Goal: Transaction & Acquisition: Purchase product/service

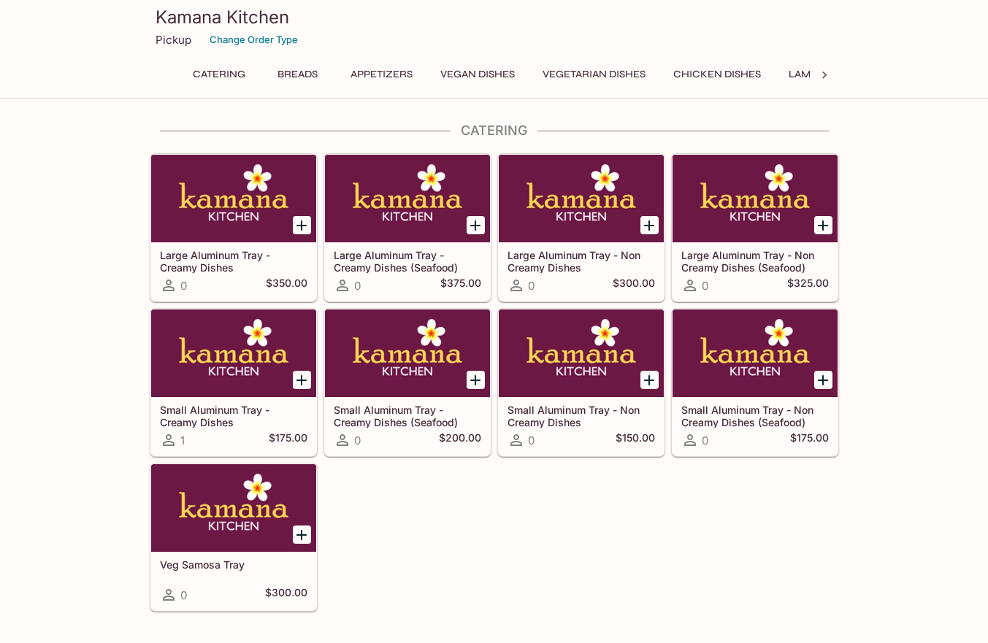
click at [296, 395] on div at bounding box center [233, 354] width 165 height 88
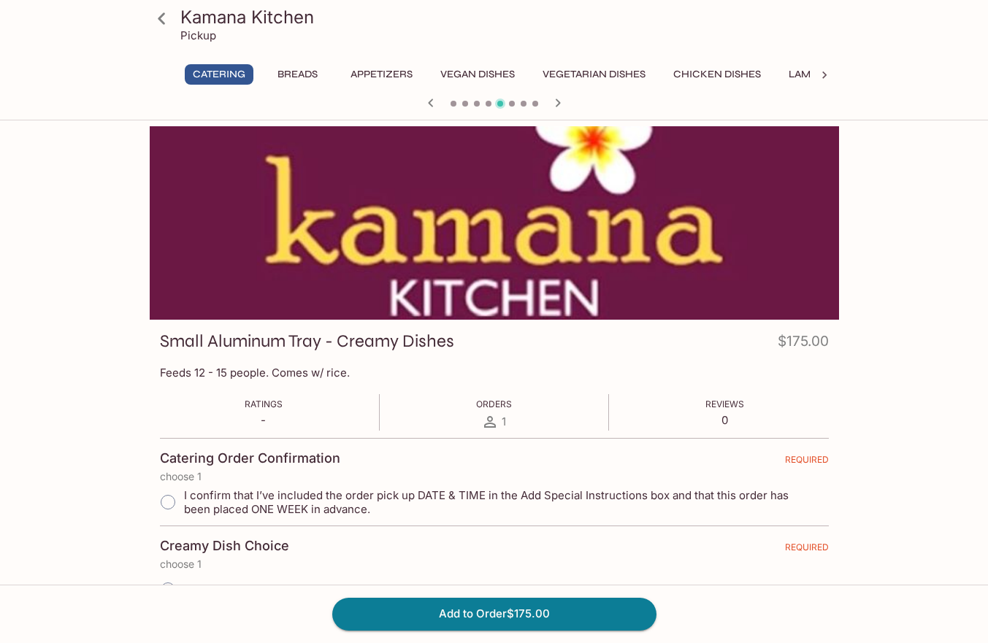
click at [703, 66] on button "Chicken Dishes" at bounding box center [717, 74] width 104 height 20
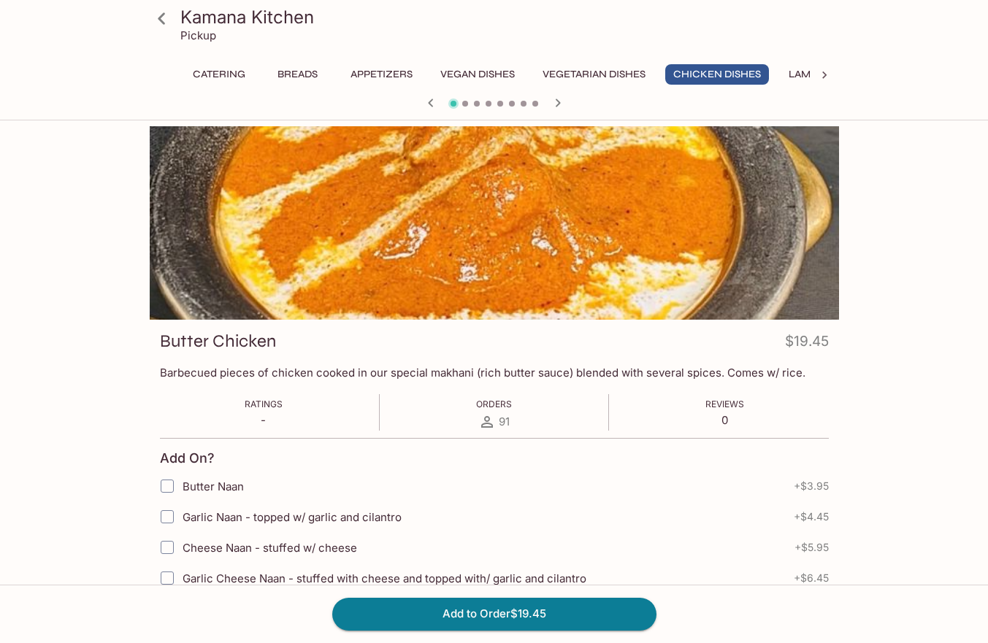
click at [735, 67] on button "Chicken Dishes" at bounding box center [717, 74] width 104 height 20
click at [830, 72] on icon at bounding box center [824, 75] width 15 height 15
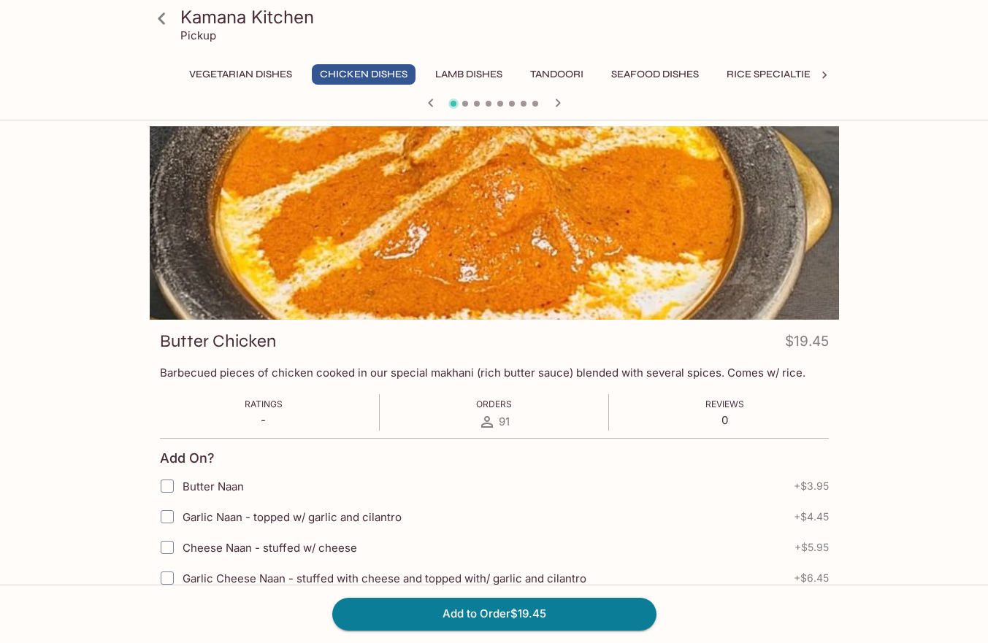
scroll to position [0, 606]
click at [167, 69] on icon at bounding box center [164, 75] width 15 height 15
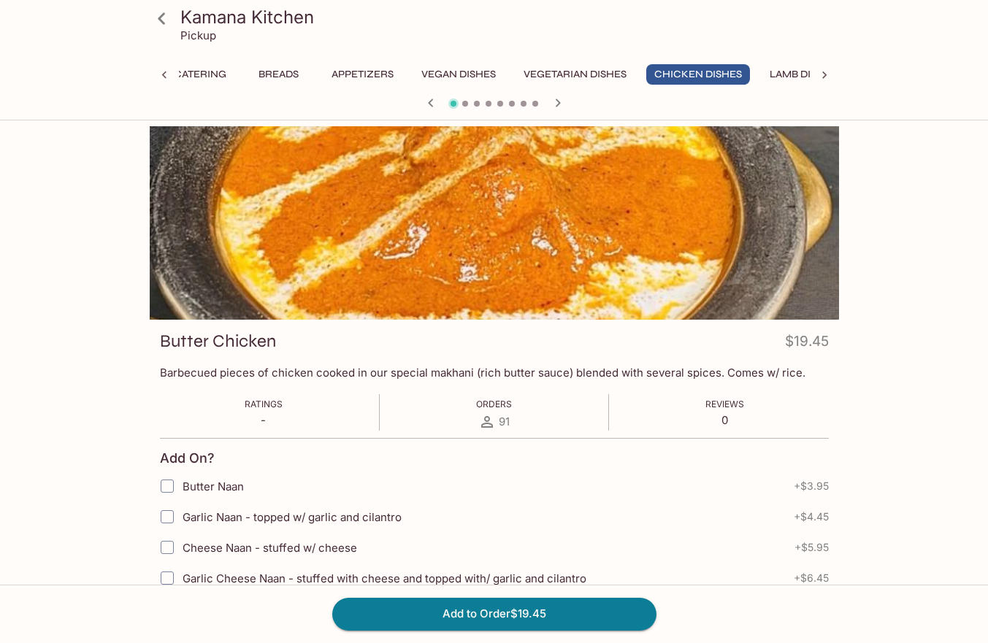
scroll to position [0, 0]
click at [218, 65] on button "Catering" at bounding box center [219, 74] width 69 height 20
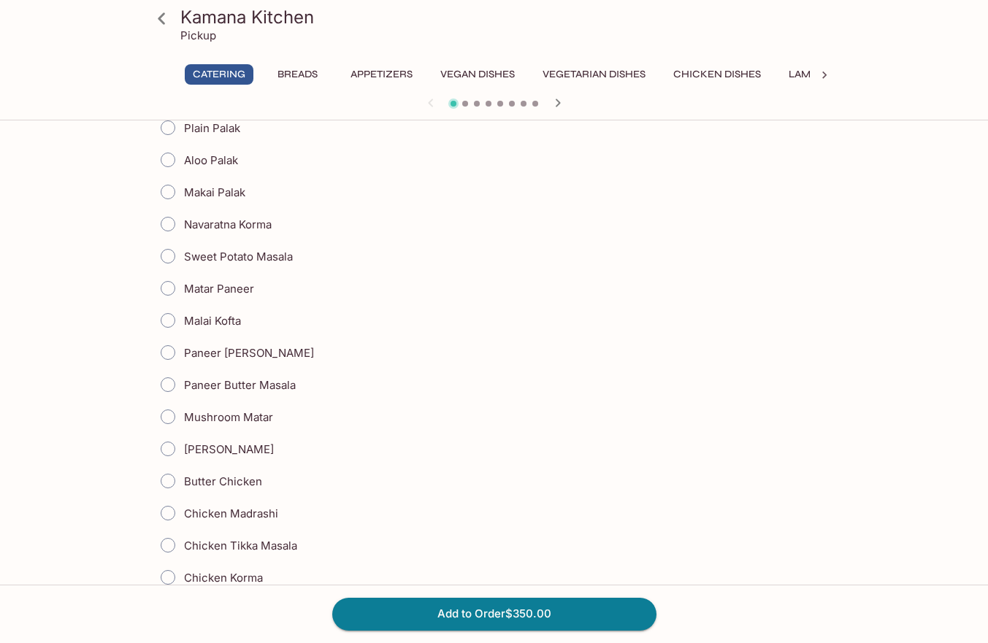
click at [315, 80] on button "Breads" at bounding box center [298, 74] width 66 height 20
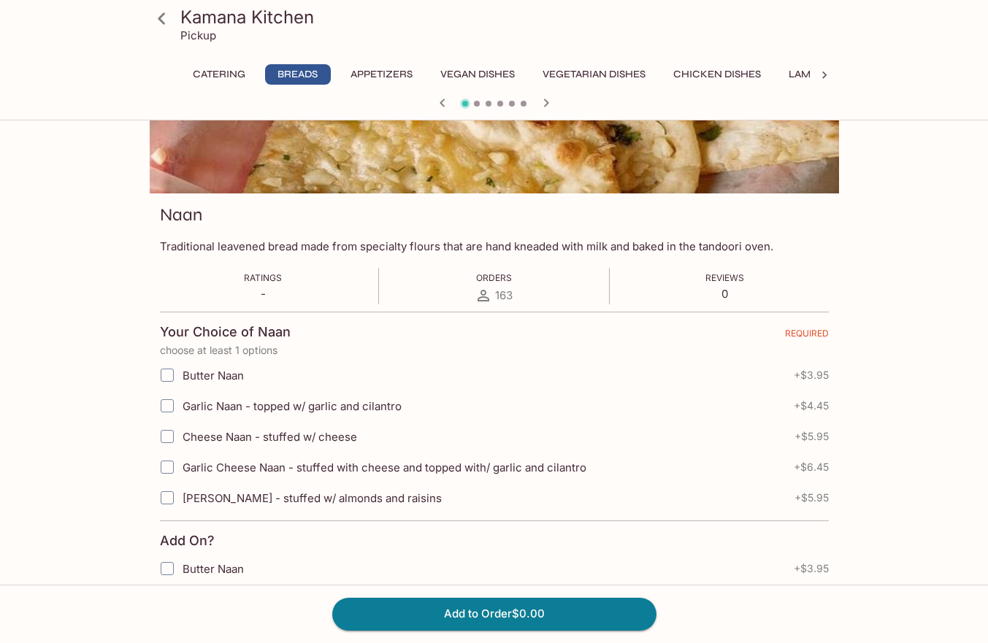
click at [379, 73] on button "Appetizers" at bounding box center [382, 74] width 78 height 20
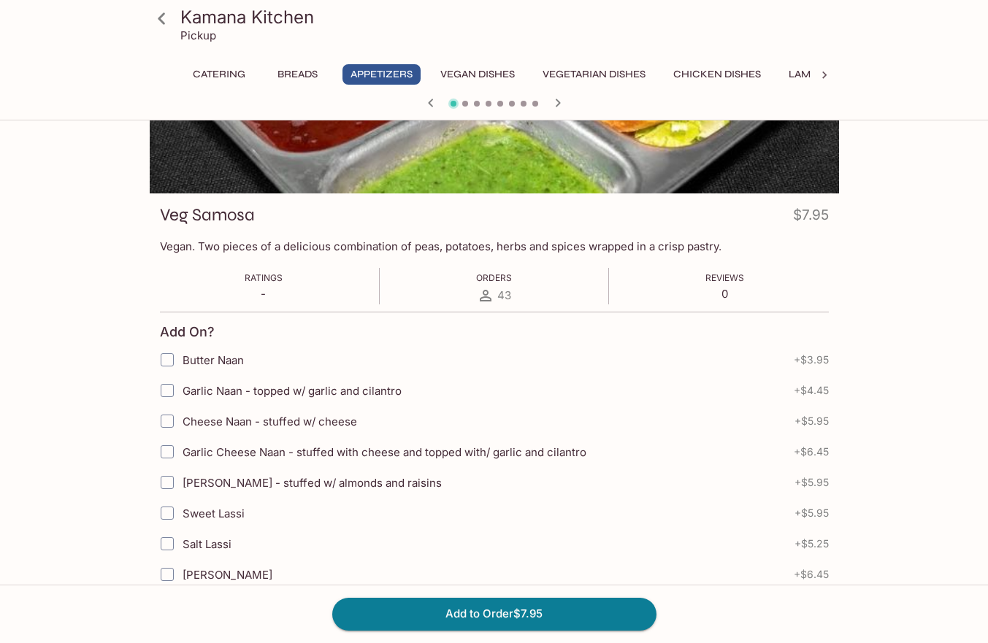
click at [738, 69] on button "Chicken Dishes" at bounding box center [717, 74] width 104 height 20
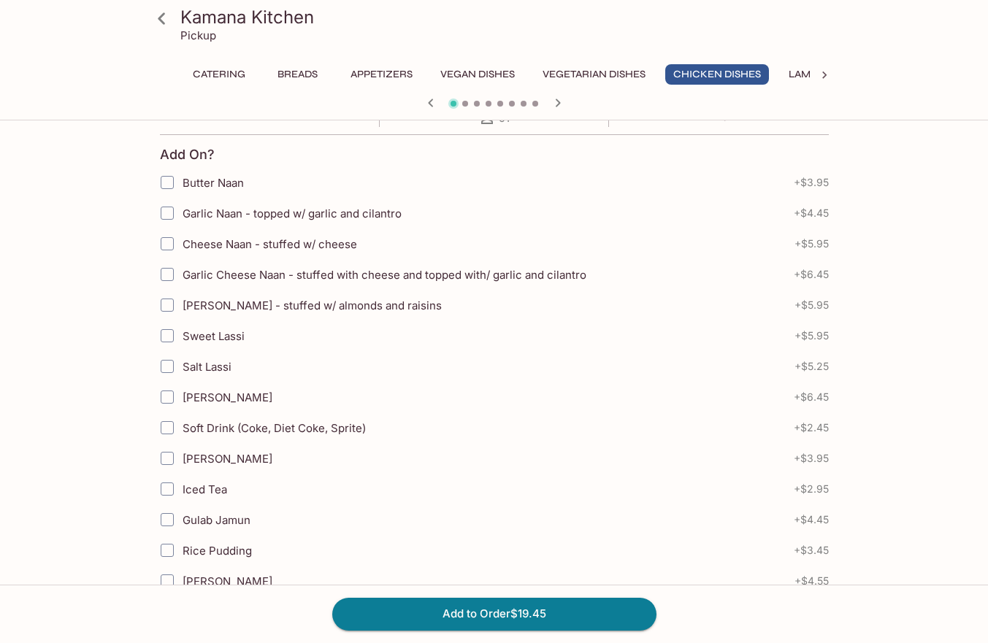
scroll to position [309, 0]
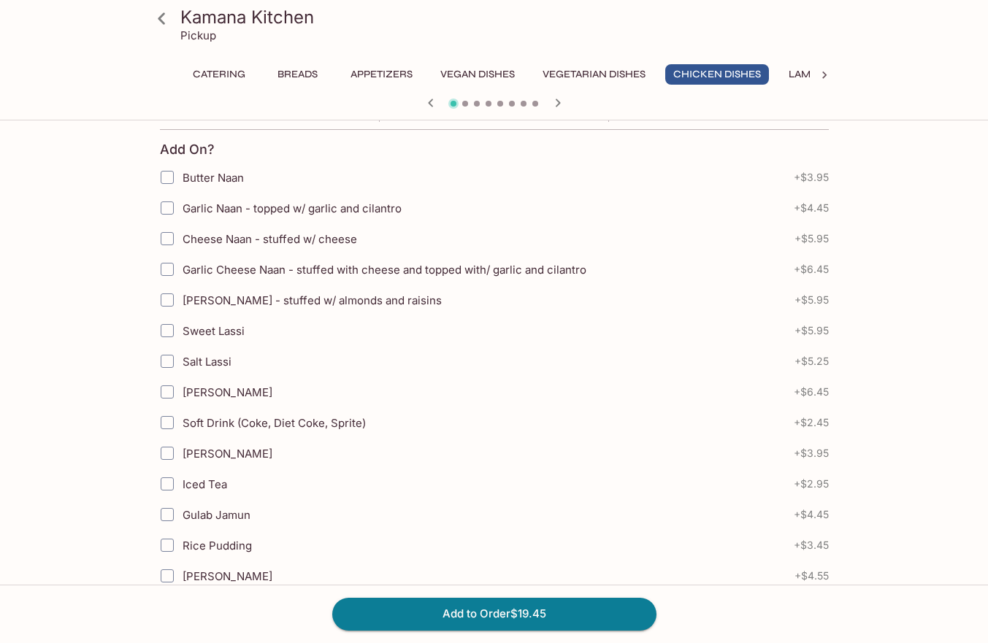
click at [165, 15] on icon at bounding box center [162, 19] width 26 height 26
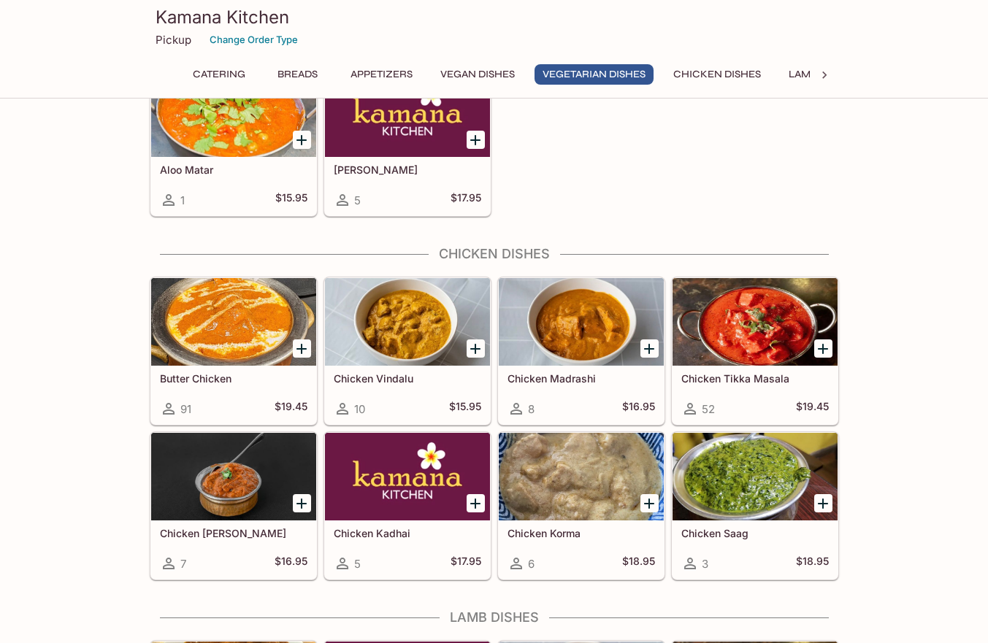
scroll to position [2583, 0]
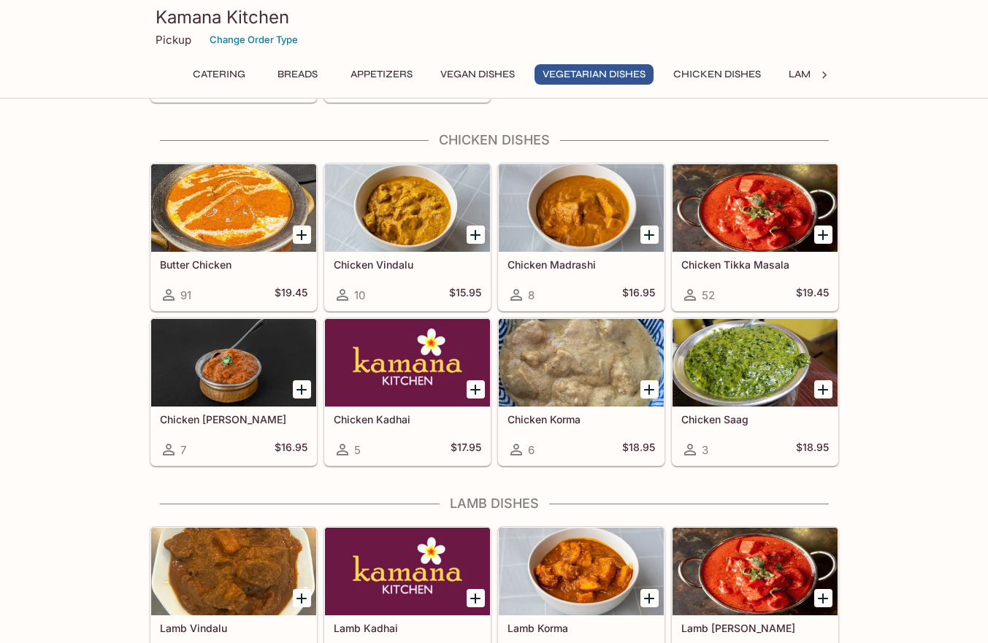
click at [477, 233] on icon "Add Chicken Vindalu" at bounding box center [476, 235] width 18 height 18
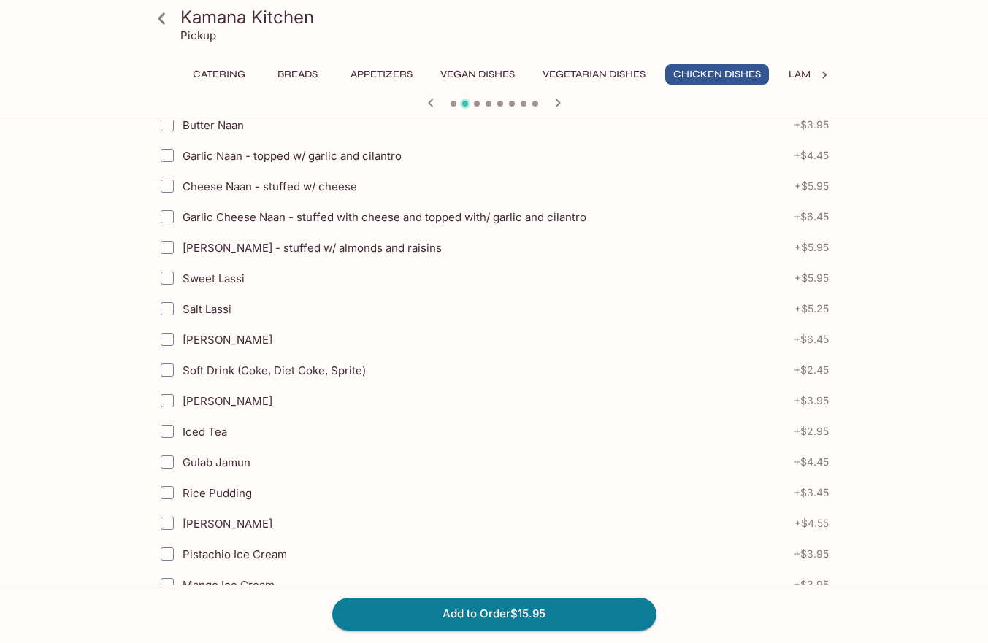
scroll to position [355, 0]
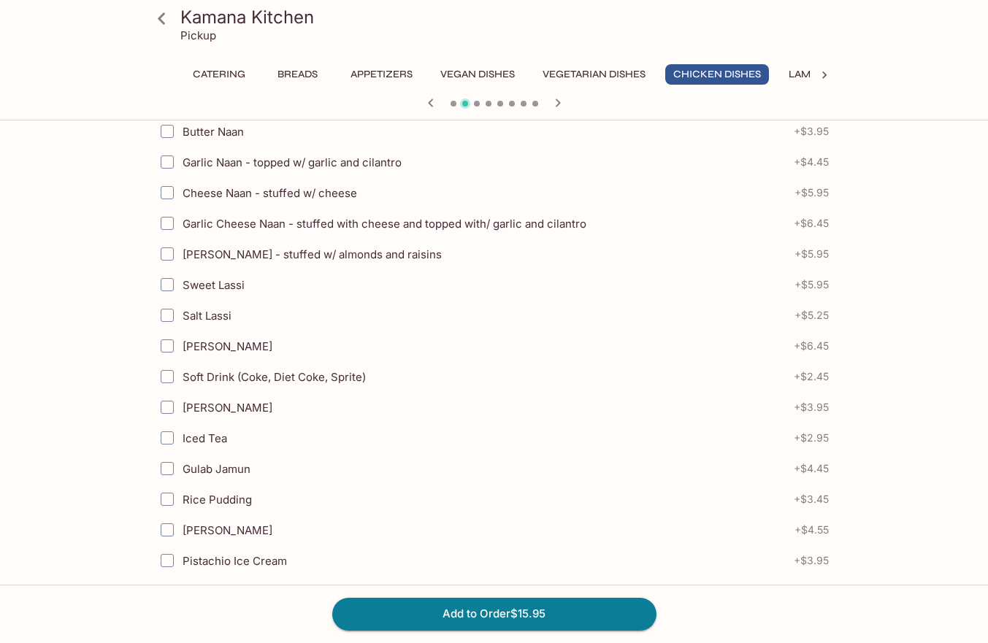
click at [168, 191] on input "Cheese Naan - stuffed w/ cheese" at bounding box center [167, 192] width 29 height 29
checkbox input "true"
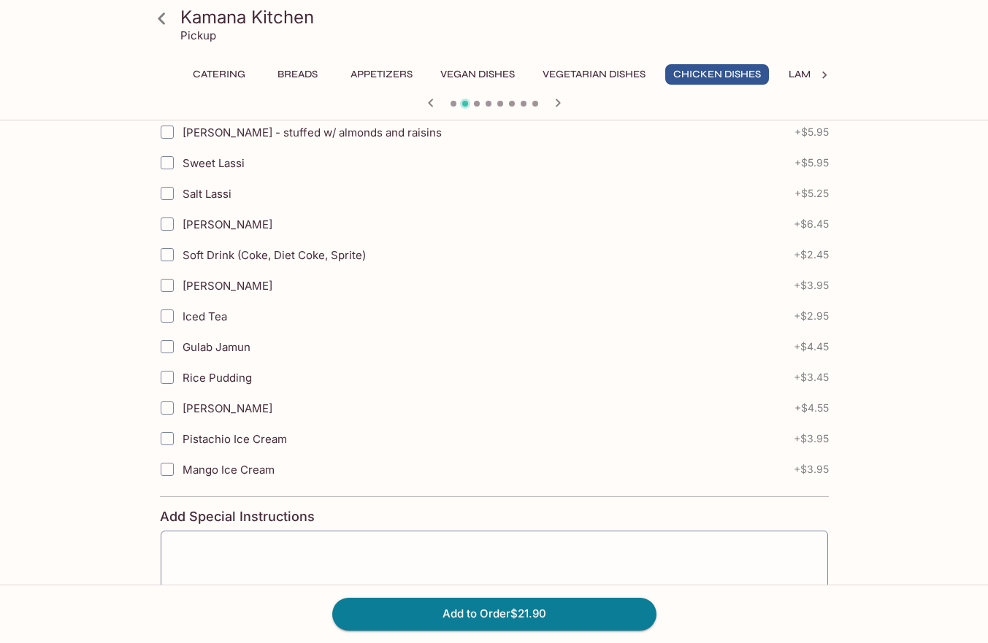
scroll to position [481, 0]
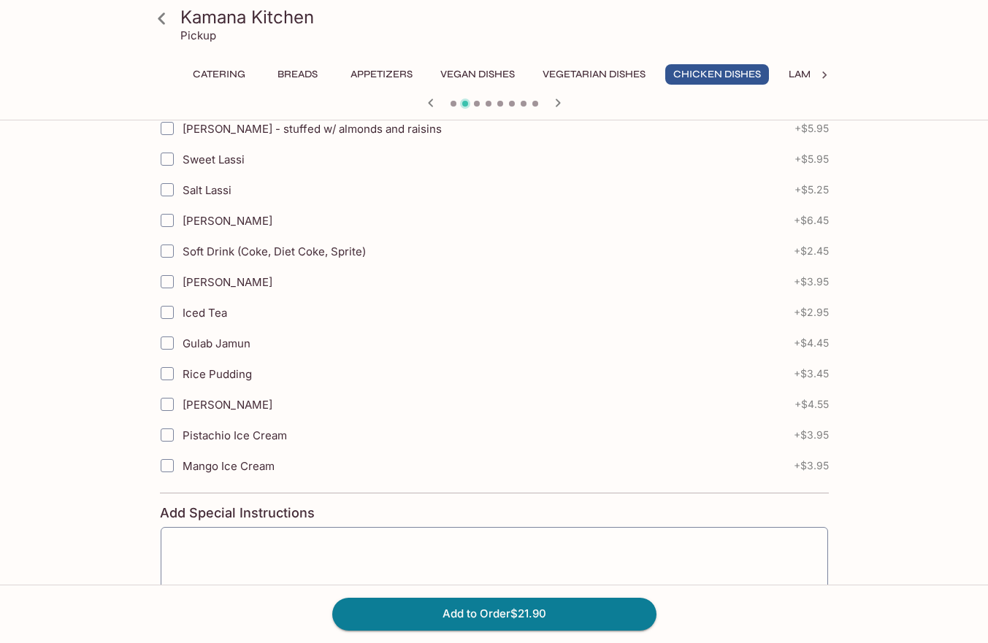
click at [174, 343] on input "Gulab Jamun" at bounding box center [167, 343] width 29 height 29
checkbox input "true"
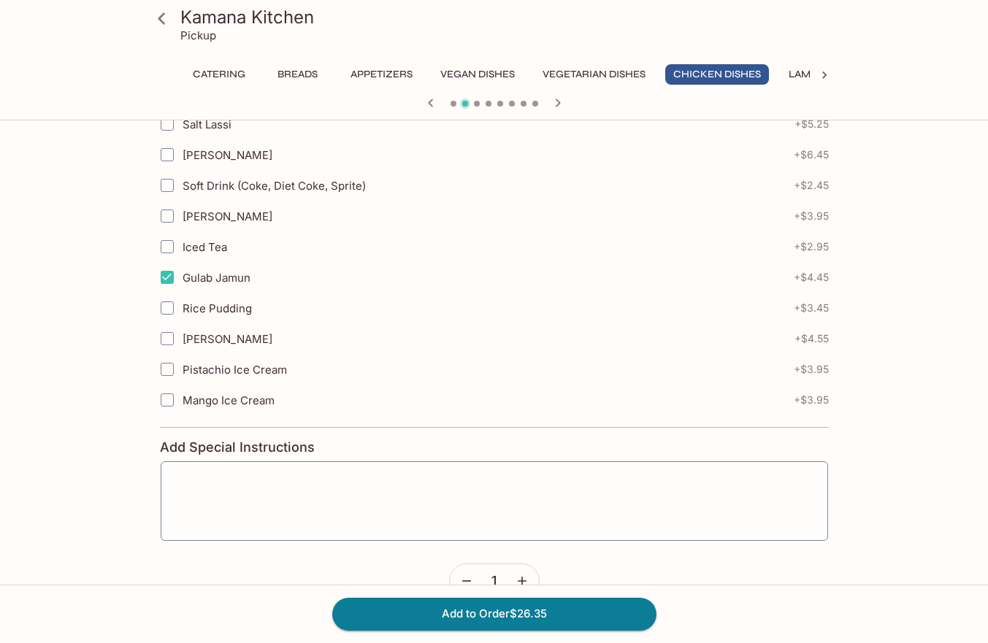
scroll to position [551, 0]
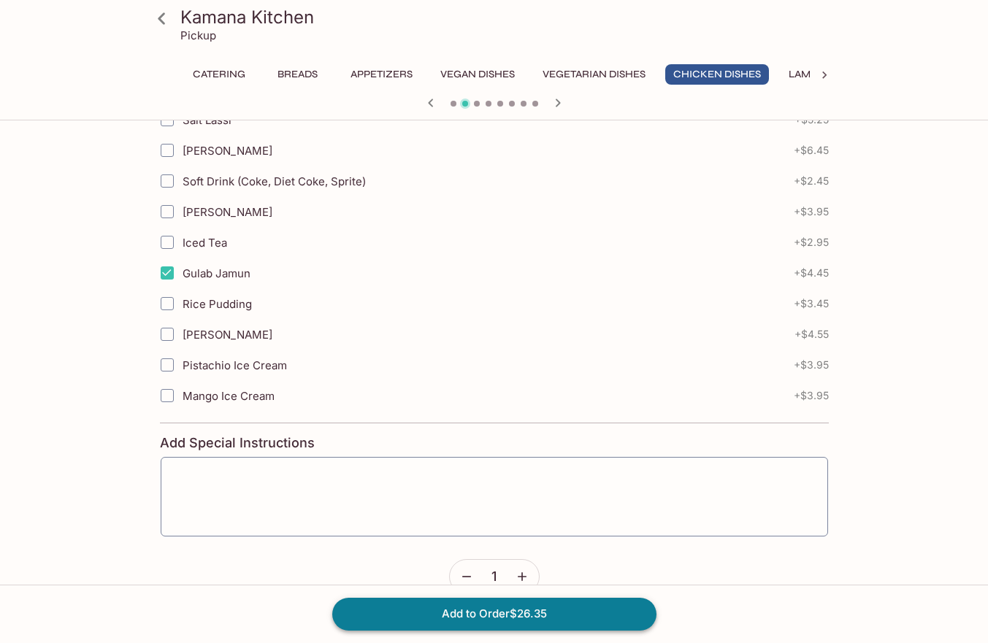
click at [459, 611] on button "Add to Order $26.35" at bounding box center [494, 614] width 324 height 32
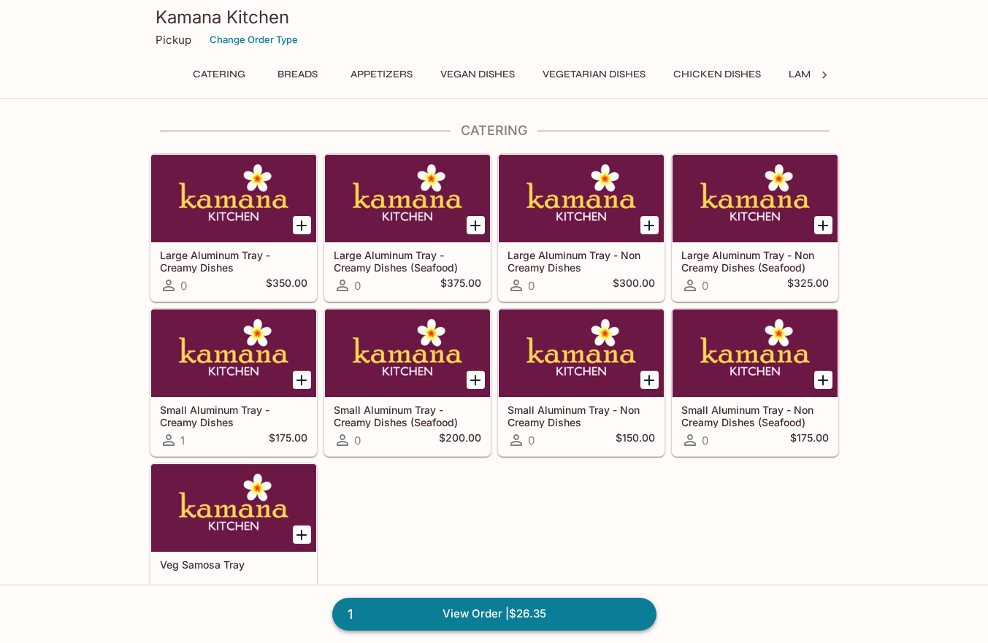
click at [506, 609] on link "1 View Order | $26.35" at bounding box center [494, 614] width 324 height 32
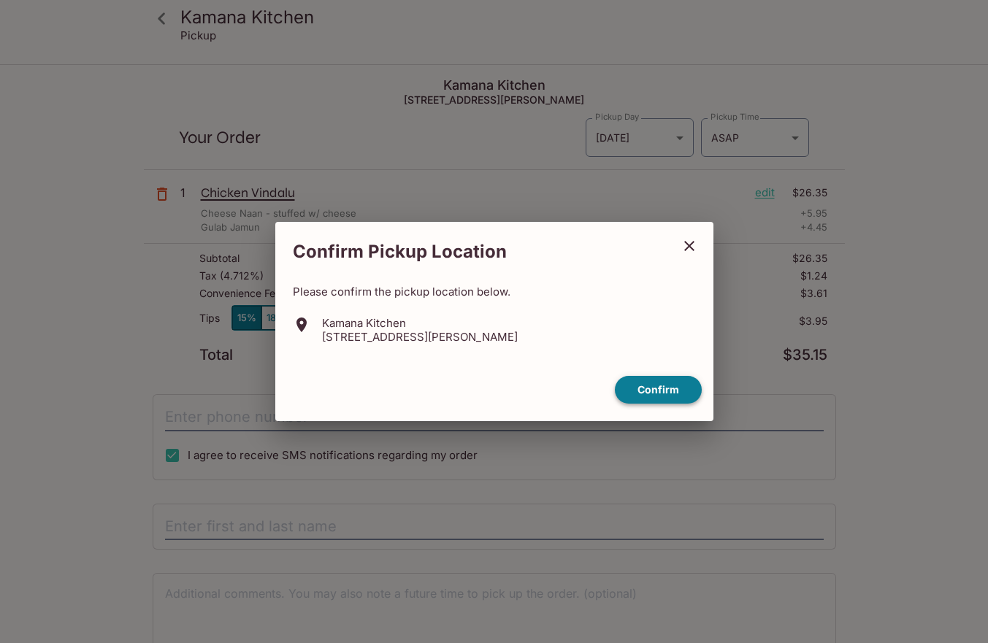
click at [662, 380] on button "Confirm" at bounding box center [658, 390] width 87 height 28
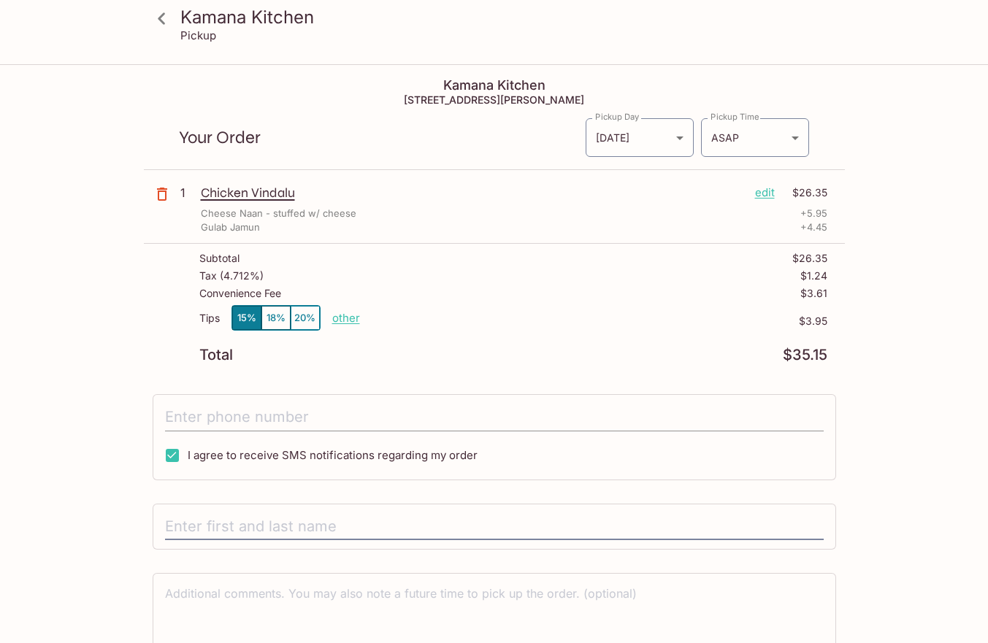
click at [365, 414] on input "tel" at bounding box center [494, 418] width 659 height 28
type input "[PHONE_NUMBER]"
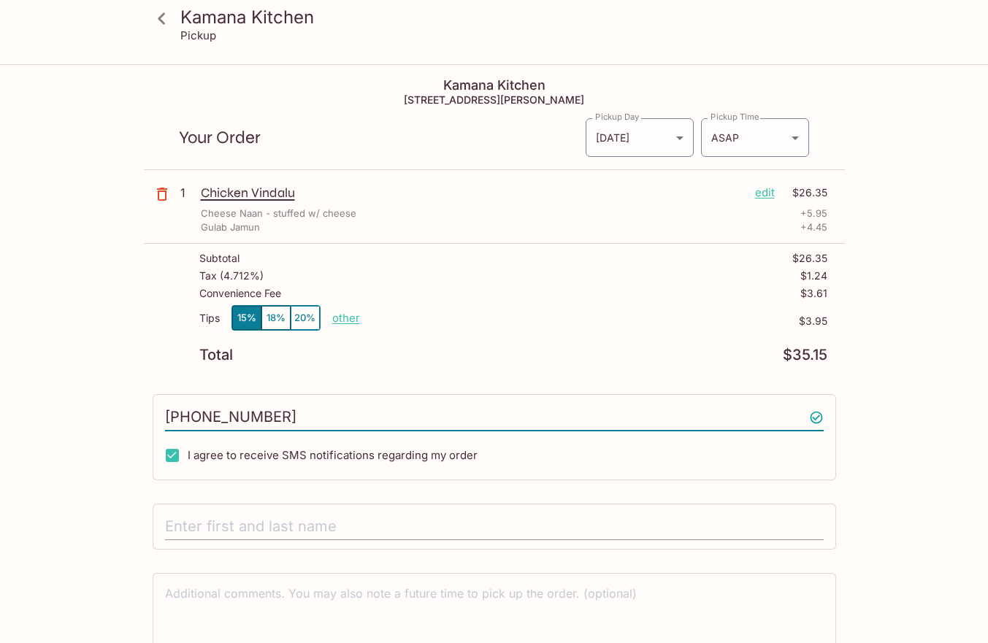
click at [287, 518] on input "text" at bounding box center [494, 527] width 659 height 28
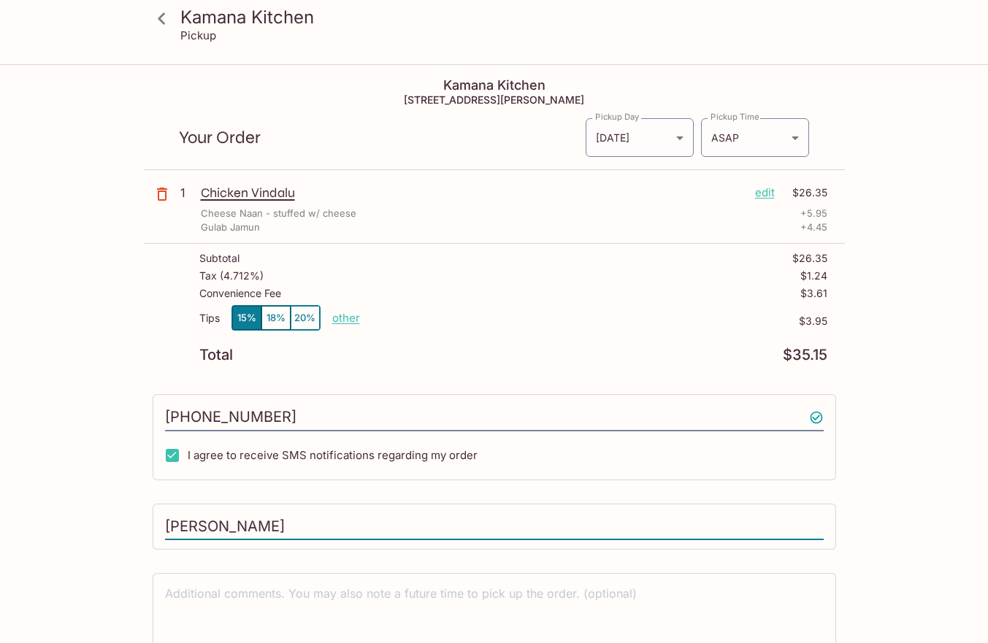
scroll to position [66, 0]
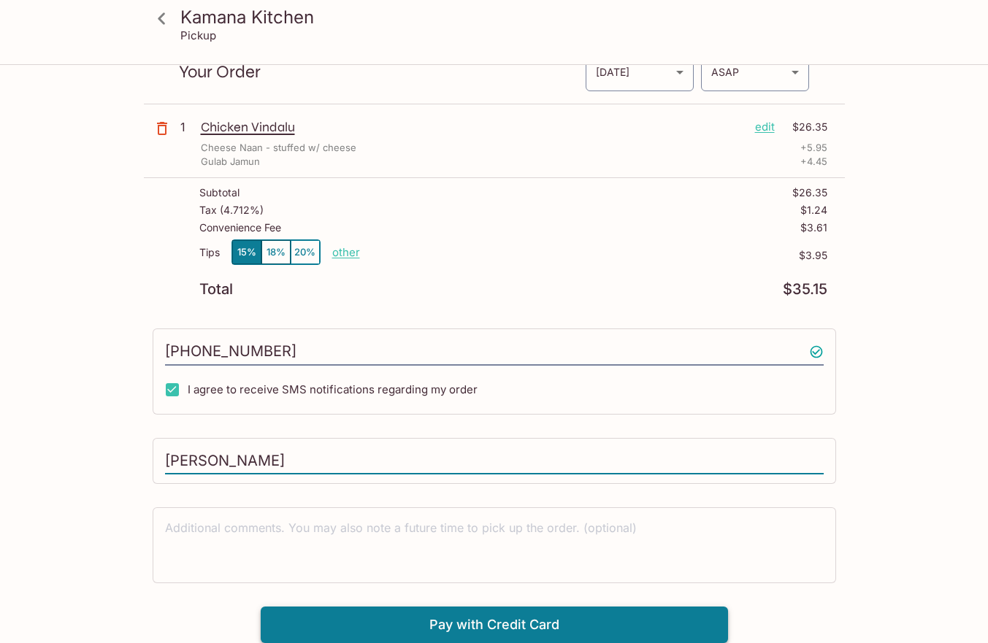
type input "[PERSON_NAME]"
click at [425, 626] on button "Pay with Credit Card" at bounding box center [494, 625] width 467 height 37
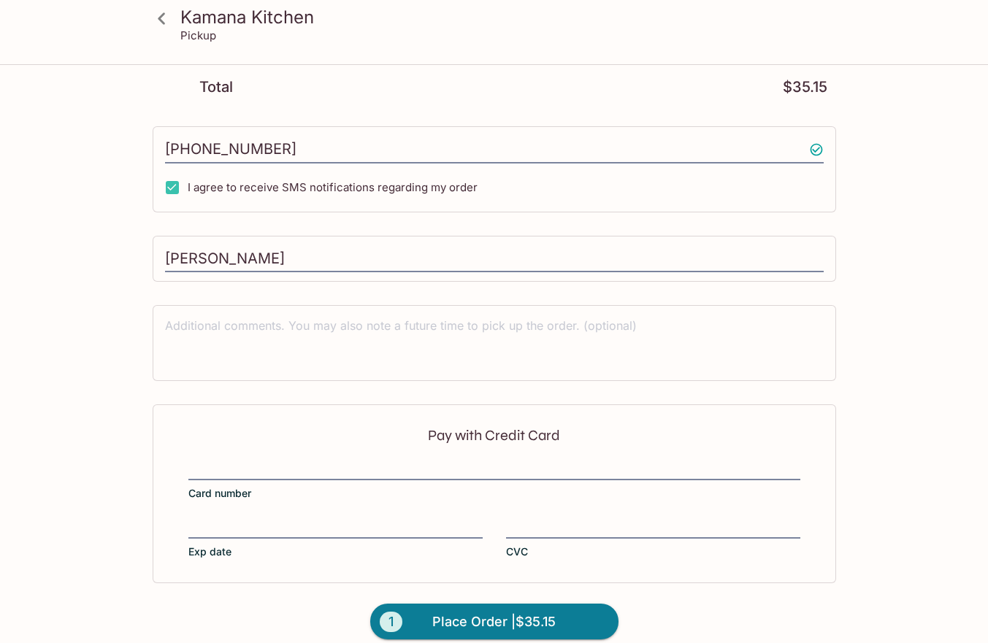
scroll to position [285, 0]
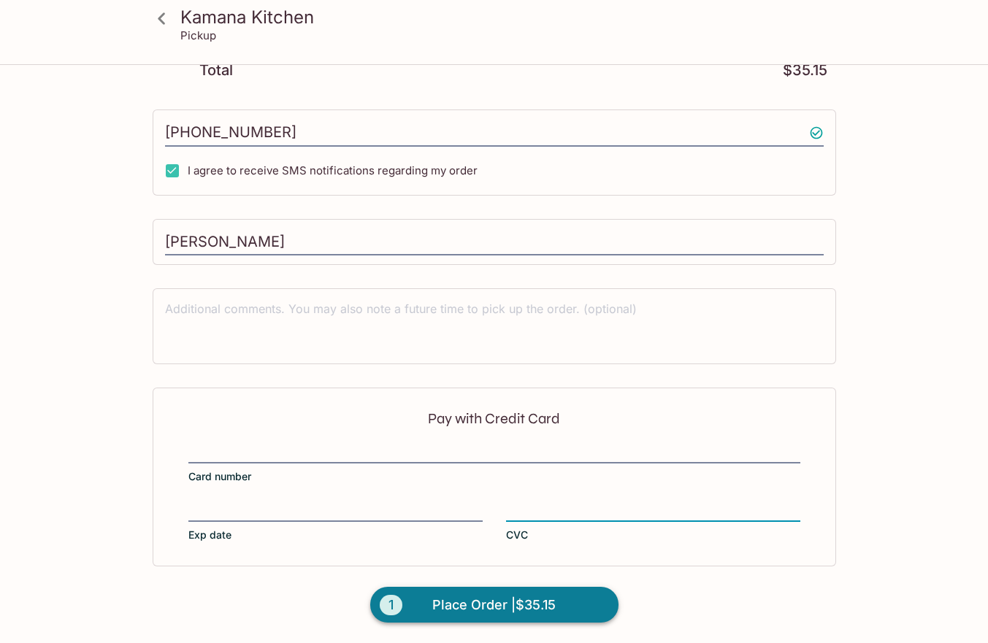
click at [448, 597] on span "Place Order | $35.15" at bounding box center [493, 605] width 123 height 23
